Goal: Task Accomplishment & Management: Use online tool/utility

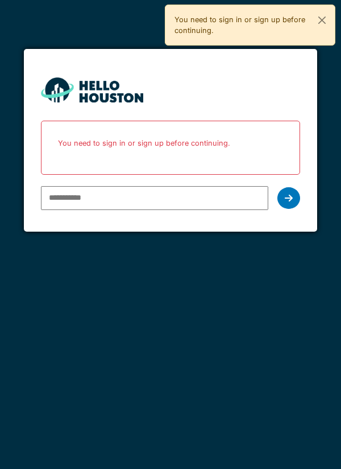
click at [63, 202] on input "email" at bounding box center [155, 198] width 228 height 24
type input "**********"
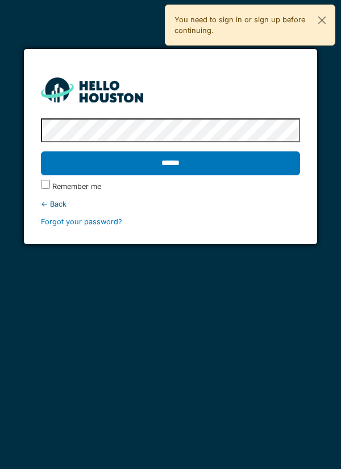
click at [81, 167] on input "******" at bounding box center [171, 163] width 260 height 24
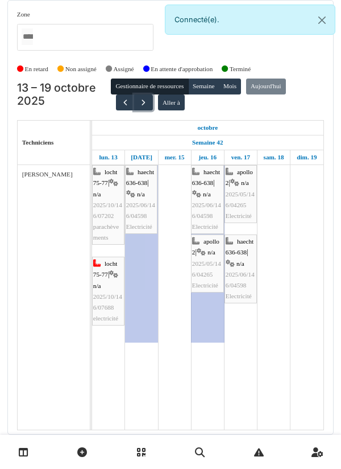
click at [141, 103] on span "button" at bounding box center [144, 103] width 10 height 10
